Goal: Browse casually

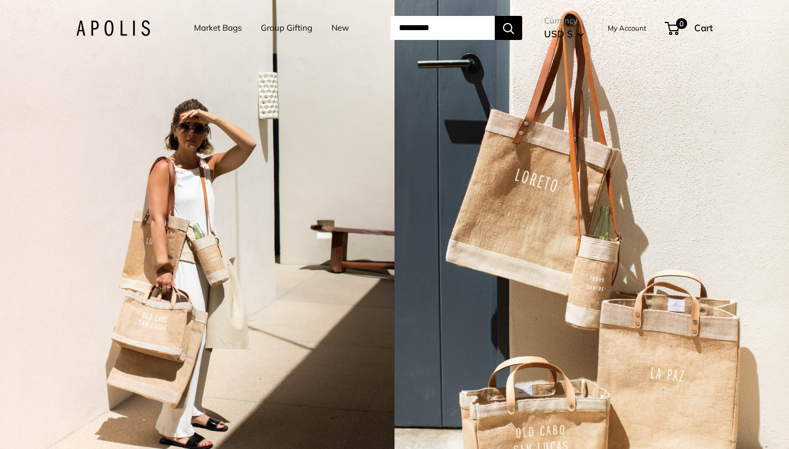
click at [218, 28] on link "Market Bags" at bounding box center [218, 27] width 48 height 15
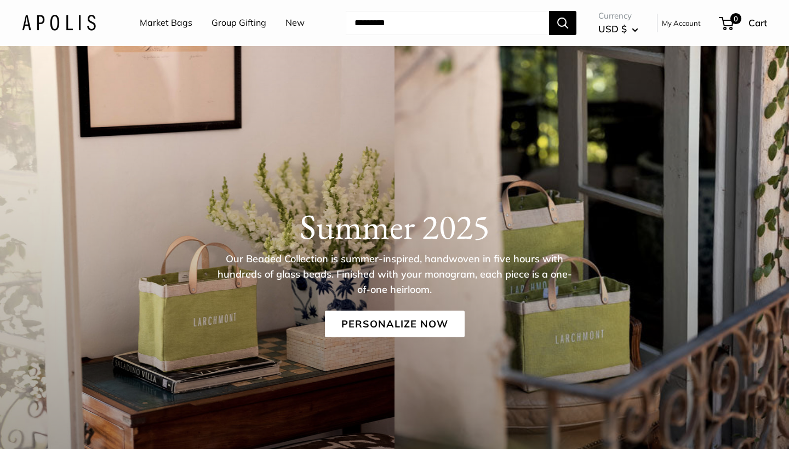
click at [250, 19] on link "Group Gifting" at bounding box center [239, 23] width 55 height 16
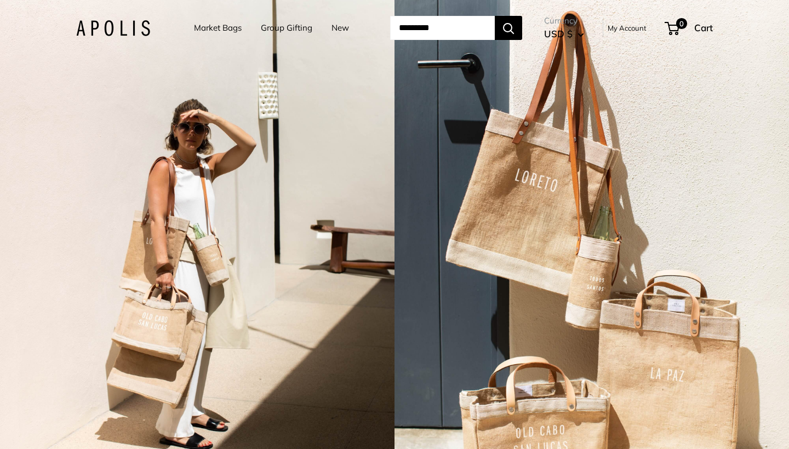
click at [209, 26] on link "Market Bags" at bounding box center [218, 27] width 48 height 15
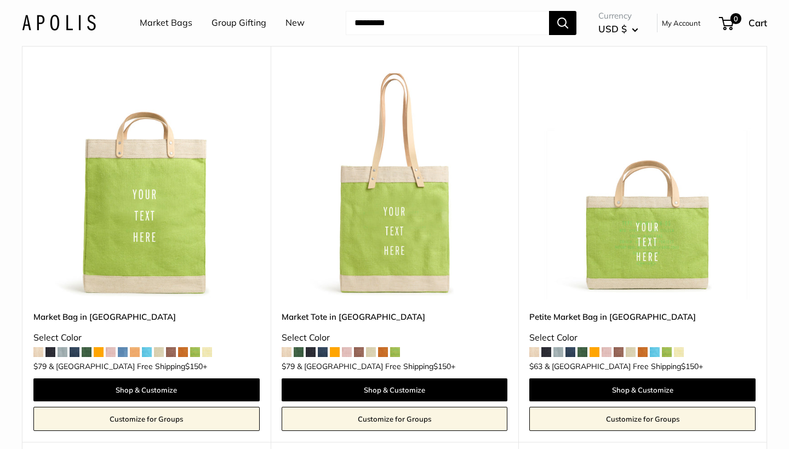
scroll to position [110, 0]
click at [0, 0] on img at bounding box center [0, 0] width 0 height 0
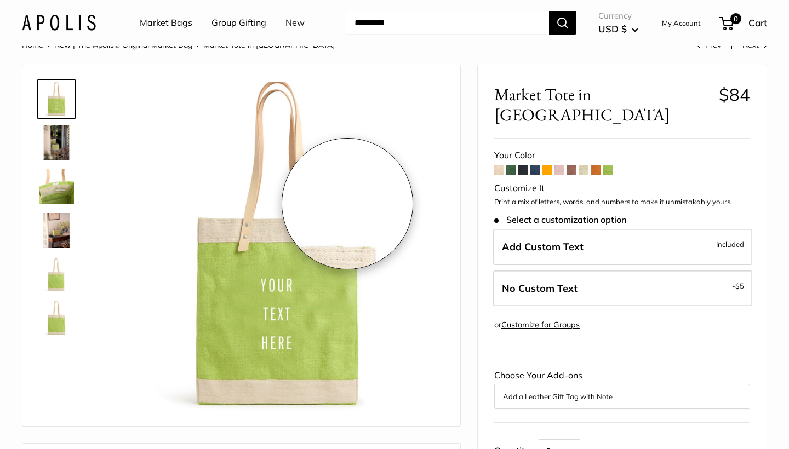
scroll to position [9, 0]
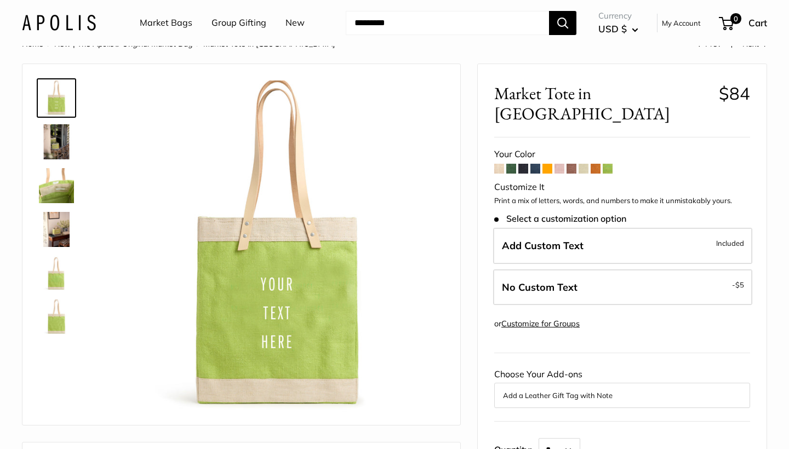
click at [82, 26] on img at bounding box center [59, 23] width 74 height 16
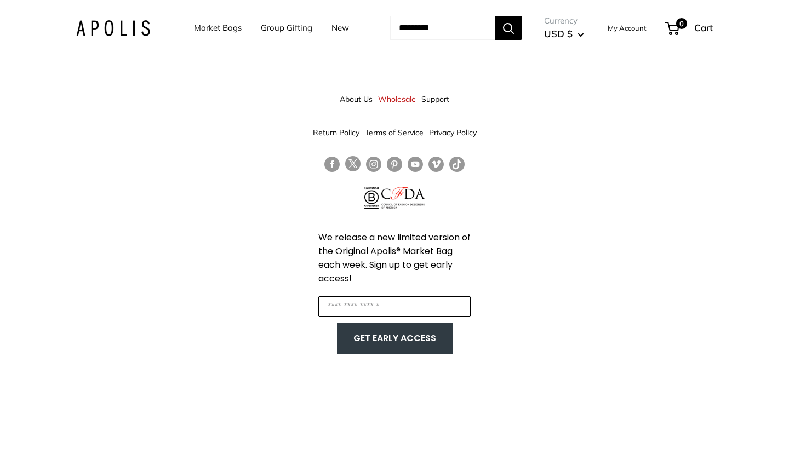
click at [395, 309] on input "Enter your email" at bounding box center [394, 306] width 152 height 21
type input "*"
type input "**********"
click at [373, 336] on button "GET EARLY ACCESS" at bounding box center [395, 338] width 94 height 21
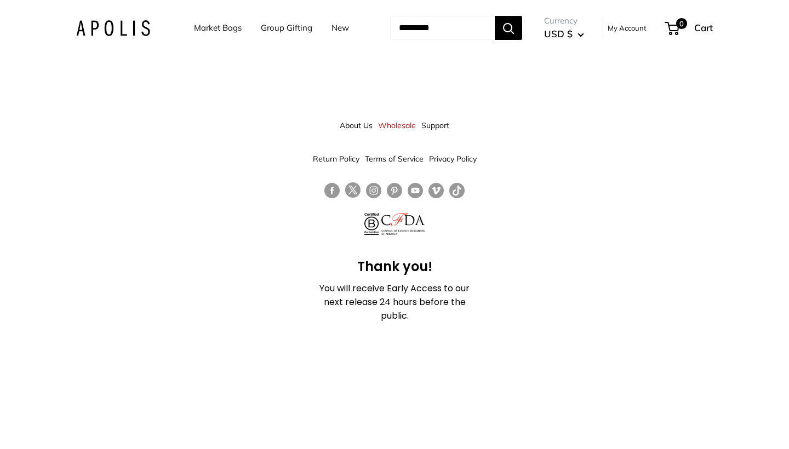
click at [353, 122] on link "About Us" at bounding box center [356, 126] width 33 height 20
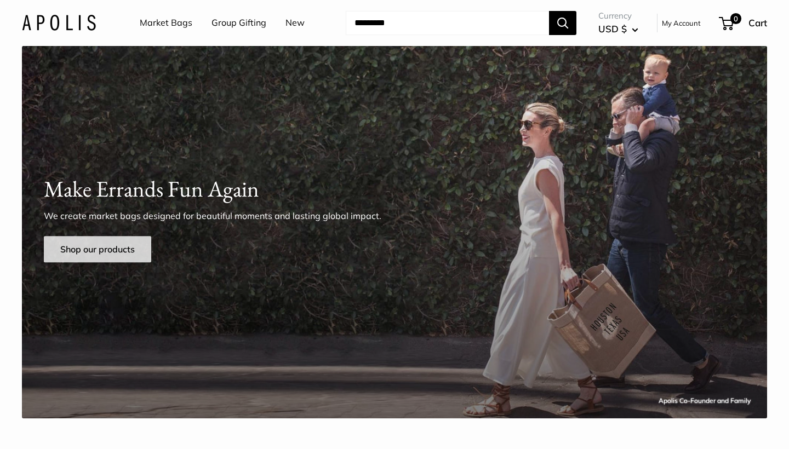
click at [128, 253] on link "Shop our products" at bounding box center [97, 249] width 107 height 26
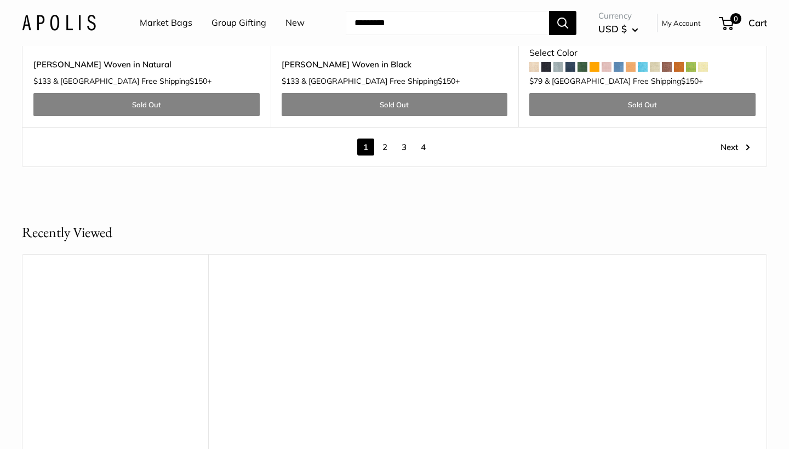
scroll to position [6368, 0]
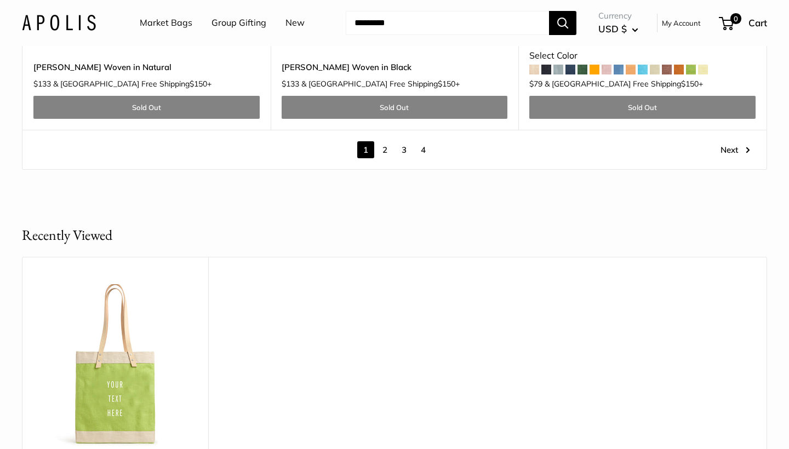
click at [385, 141] on link "2" at bounding box center [384, 149] width 17 height 17
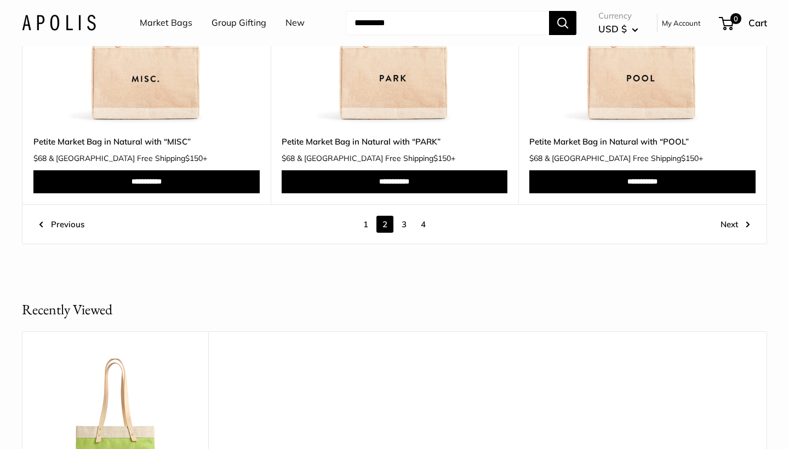
click at [406, 216] on link "3" at bounding box center [404, 224] width 17 height 17
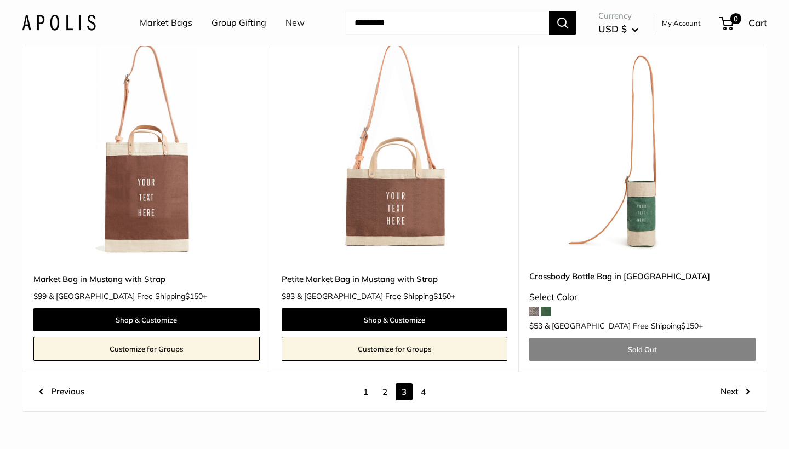
click at [425, 384] on link "4" at bounding box center [423, 392] width 17 height 17
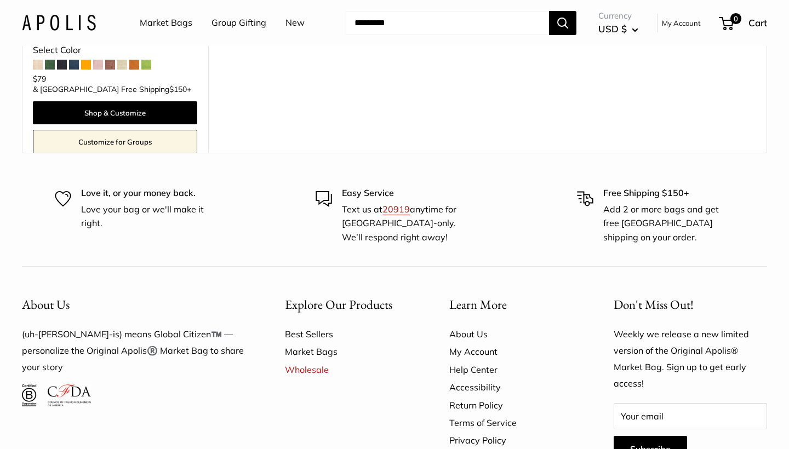
click at [322, 327] on link "Best Sellers" at bounding box center [348, 334] width 126 height 18
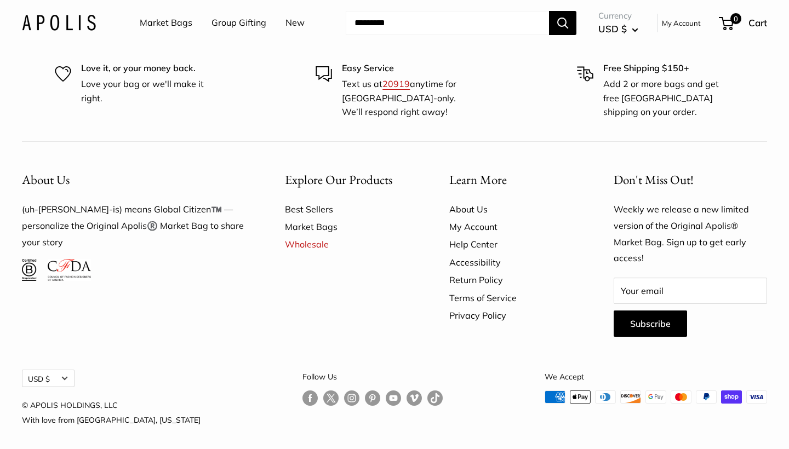
scroll to position [944, 0]
click at [306, 239] on link "Wholesale" at bounding box center [348, 245] width 126 height 18
click at [481, 203] on link "About Us" at bounding box center [512, 210] width 126 height 18
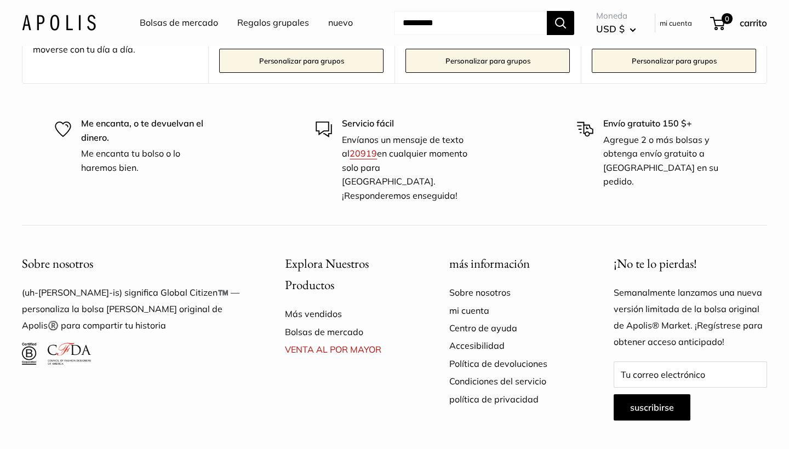
scroll to position [3079, 0]
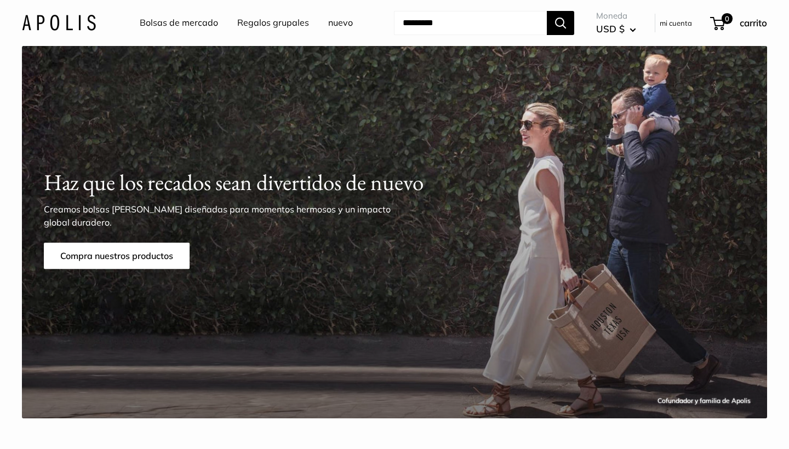
scroll to position [0, 0]
click at [63, 27] on img at bounding box center [59, 23] width 74 height 16
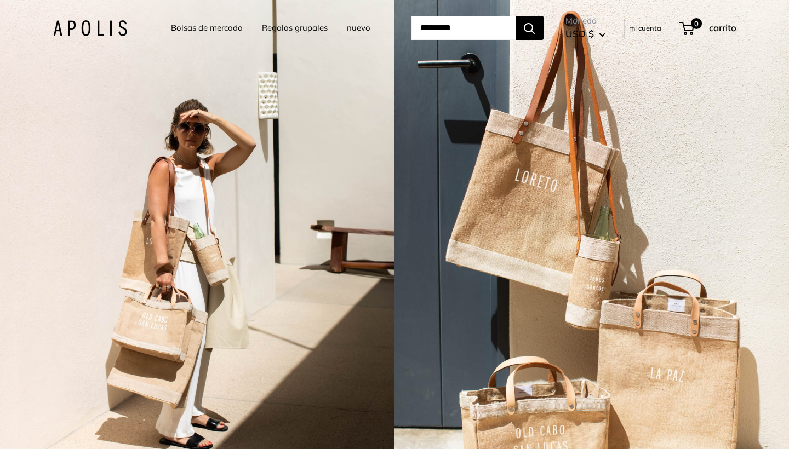
click at [175, 28] on link "Bolsas de mercado" at bounding box center [207, 27] width 72 height 15
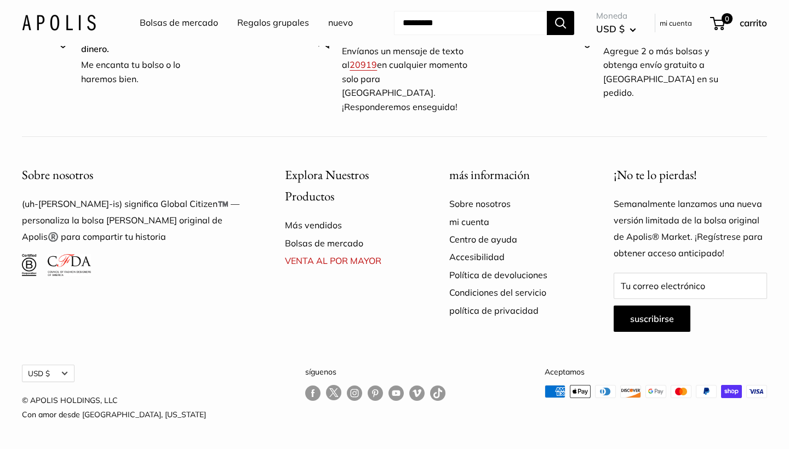
scroll to position [3186, 0]
click at [336, 229] on link "Más vendidos" at bounding box center [348, 225] width 126 height 18
